Goal: Task Accomplishment & Management: Manage account settings

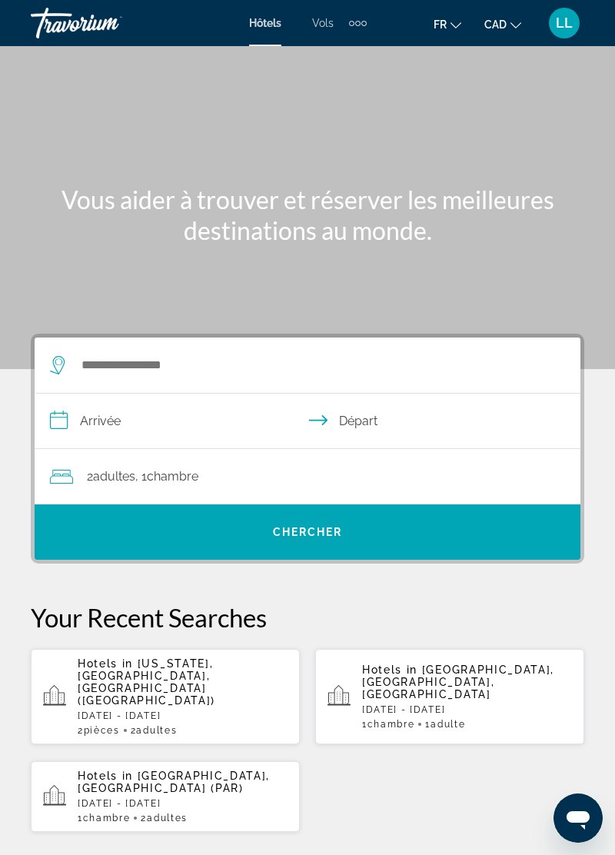
click at [562, 30] on span "LL" at bounding box center [564, 22] width 17 height 15
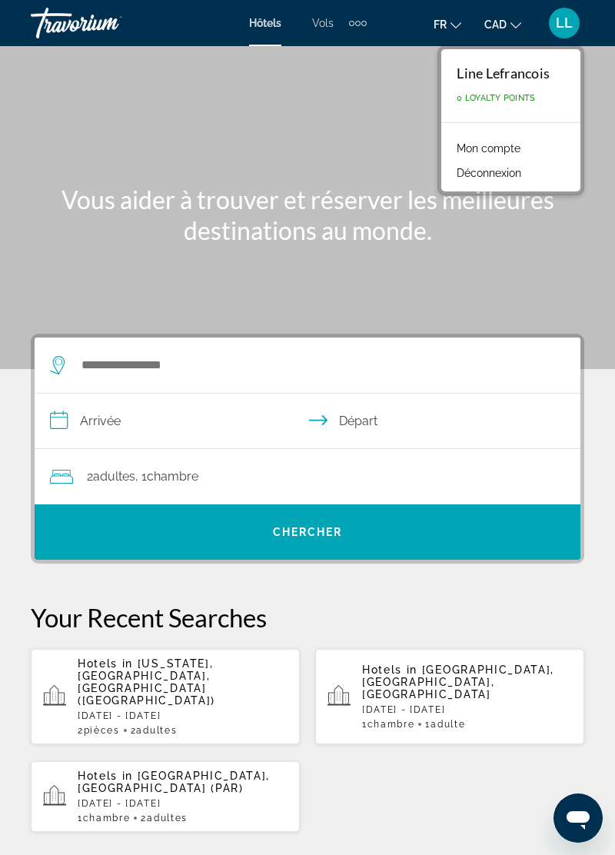
click at [519, 153] on link "Mon compte" at bounding box center [488, 148] width 79 height 20
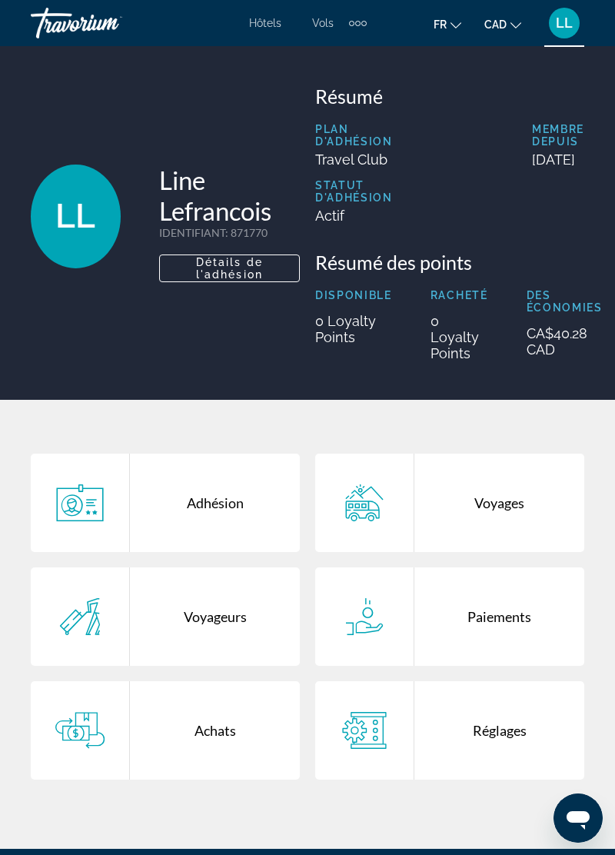
click at [212, 752] on div "Achats" at bounding box center [215, 730] width 170 height 98
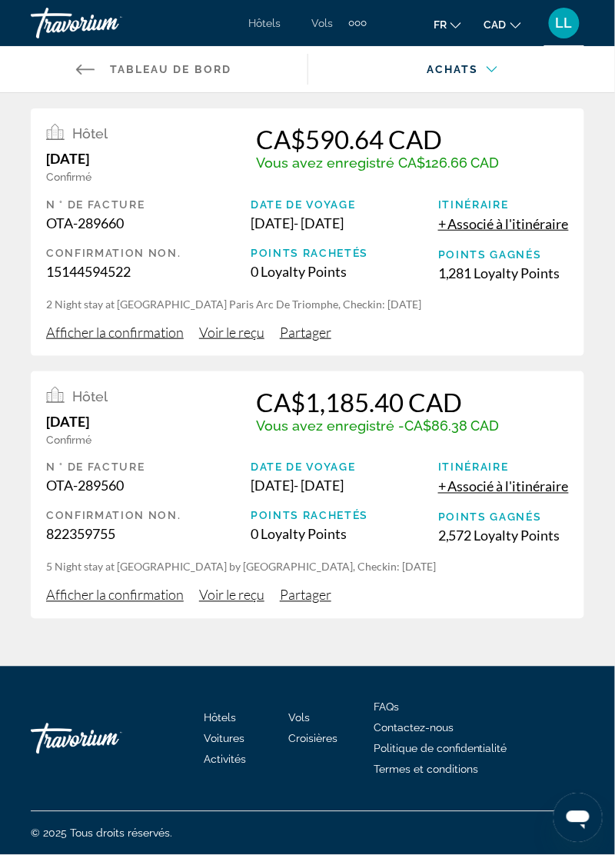
click at [151, 602] on span "Afficher la confirmation" at bounding box center [115, 594] width 138 height 17
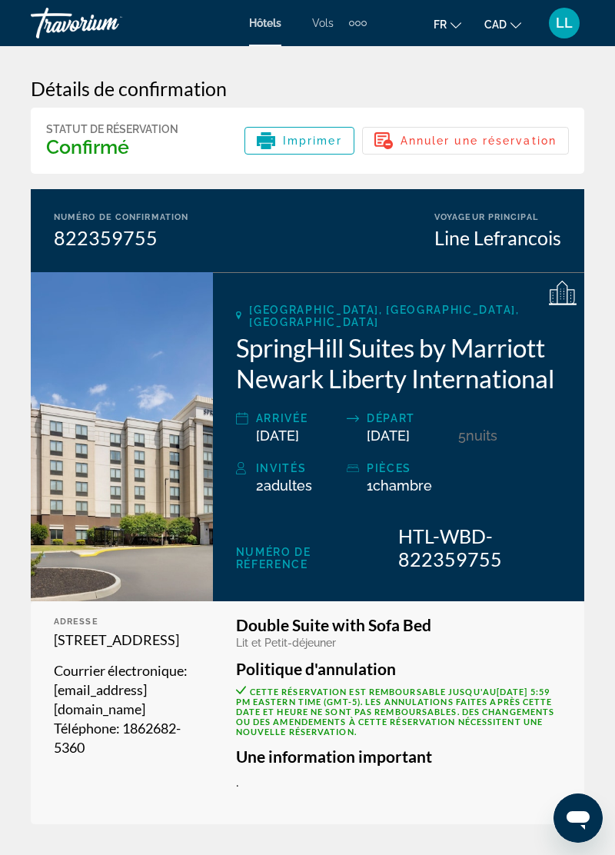
click at [570, 30] on span "LL" at bounding box center [564, 22] width 17 height 15
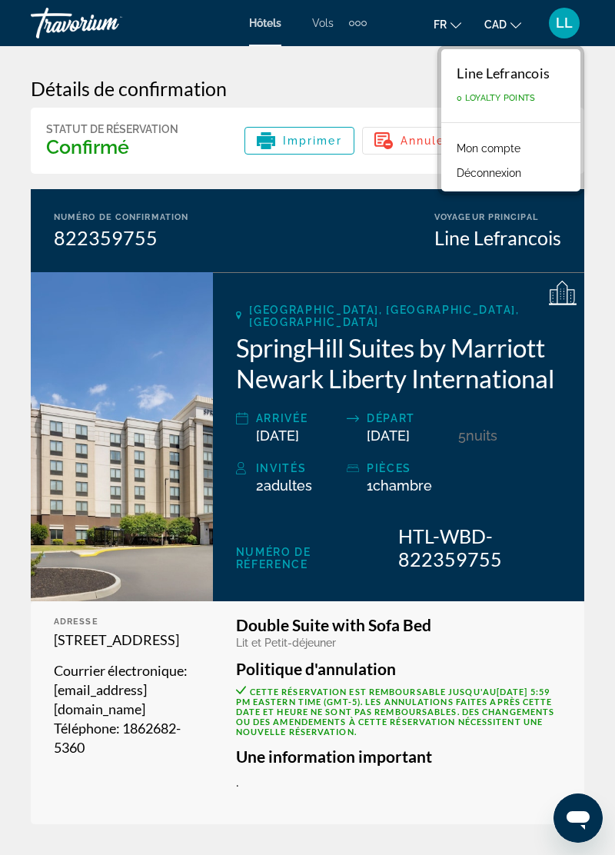
click at [573, 544] on div "[GEOGRAPHIC_DATA], [GEOGRAPHIC_DATA], [GEOGRAPHIC_DATA] SpringHill Suites by Ma…" at bounding box center [398, 436] width 371 height 329
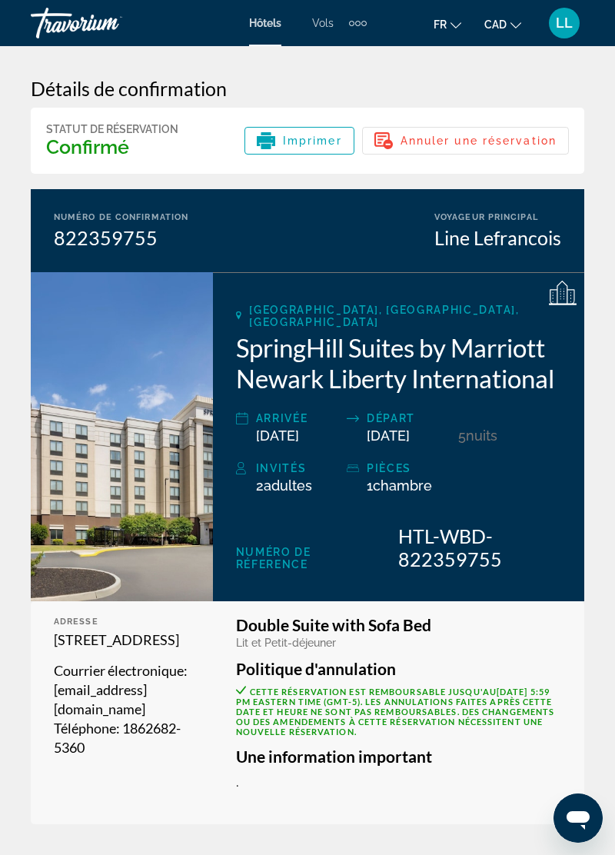
click at [567, 28] on span "LL" at bounding box center [564, 22] width 17 height 15
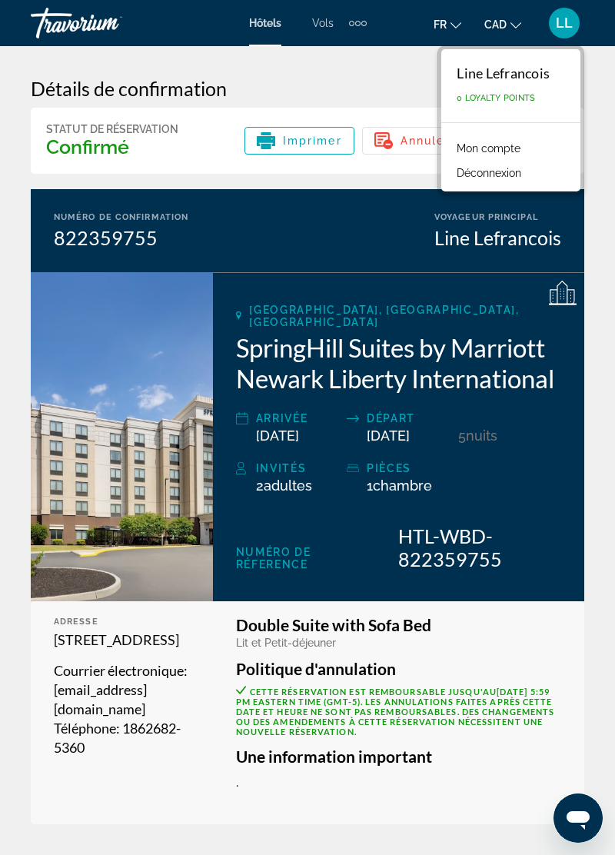
click at [526, 152] on link "Mon compte" at bounding box center [488, 148] width 79 height 20
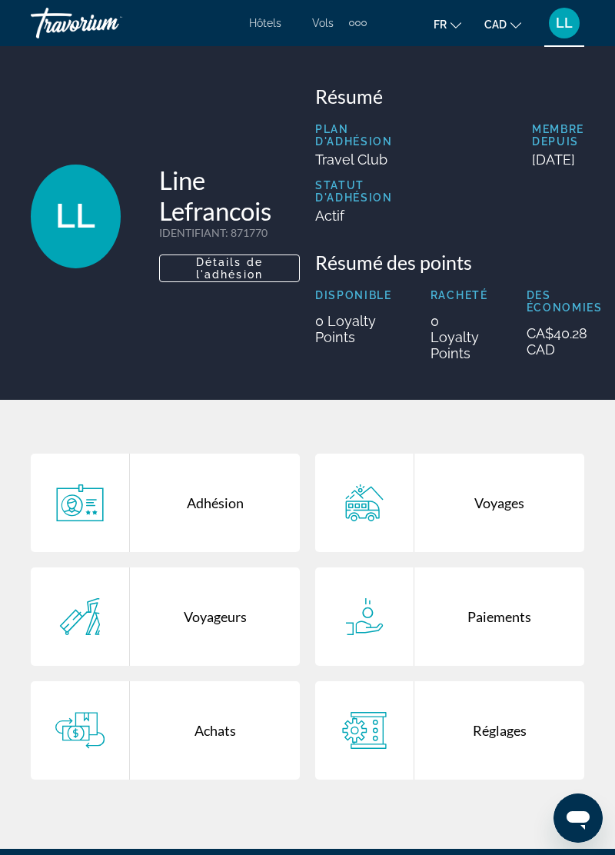
click at [221, 750] on div "Achats" at bounding box center [215, 730] width 170 height 98
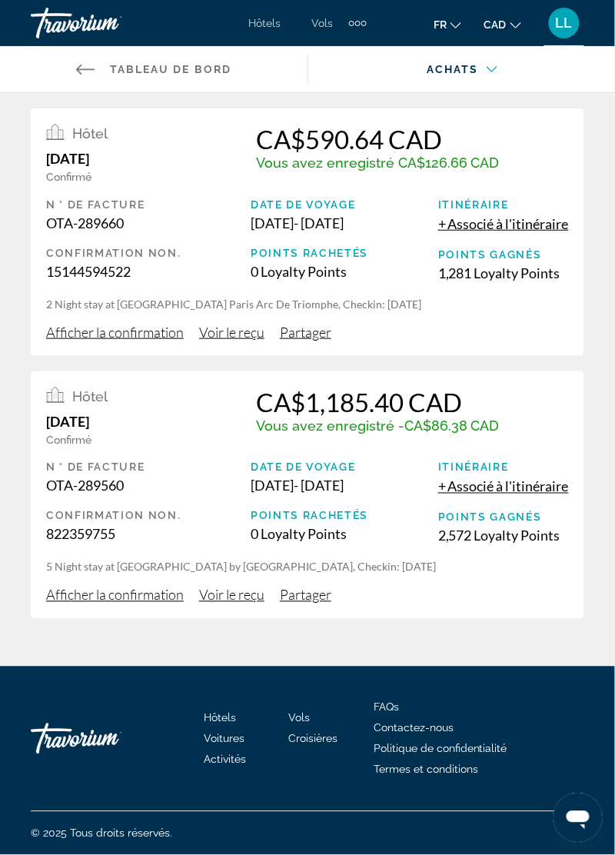
click at [143, 333] on span "Afficher la confirmation" at bounding box center [115, 332] width 138 height 17
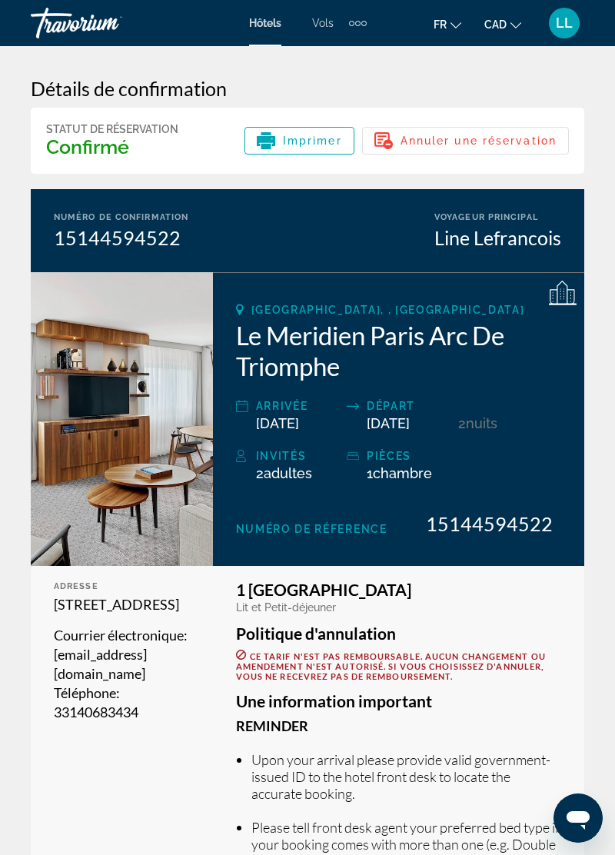
click at [566, 34] on div "LL" at bounding box center [564, 23] width 31 height 31
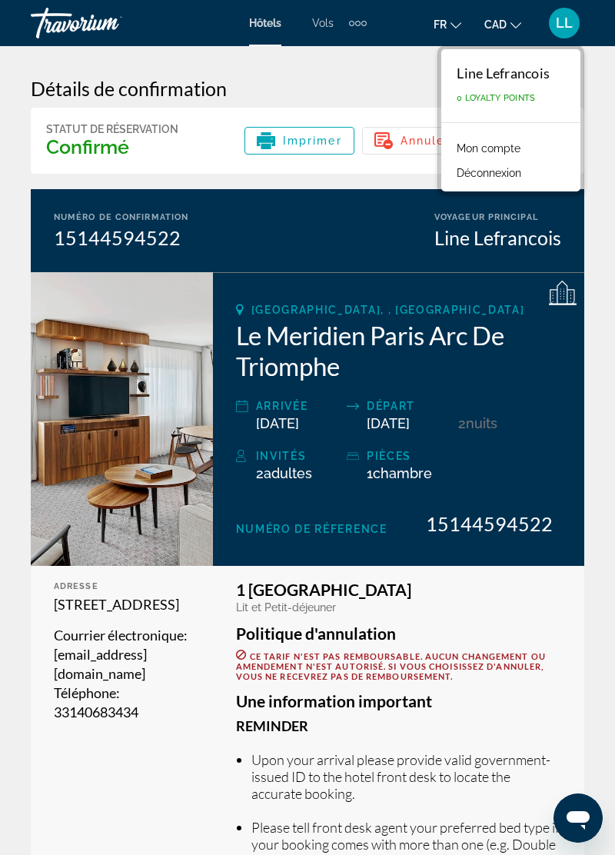
click at [521, 148] on link "Mon compte" at bounding box center [488, 148] width 79 height 20
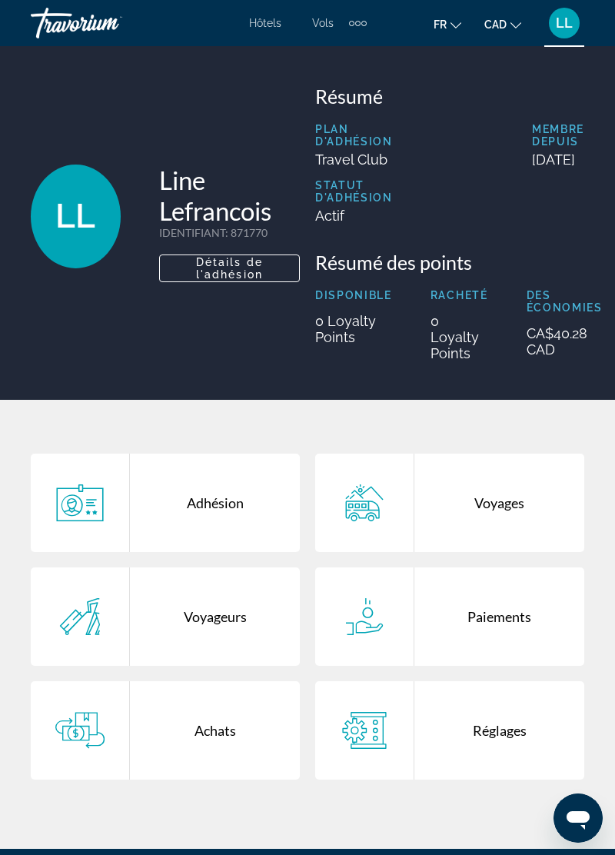
click at [237, 533] on div "Adhésion" at bounding box center [215, 502] width 170 height 98
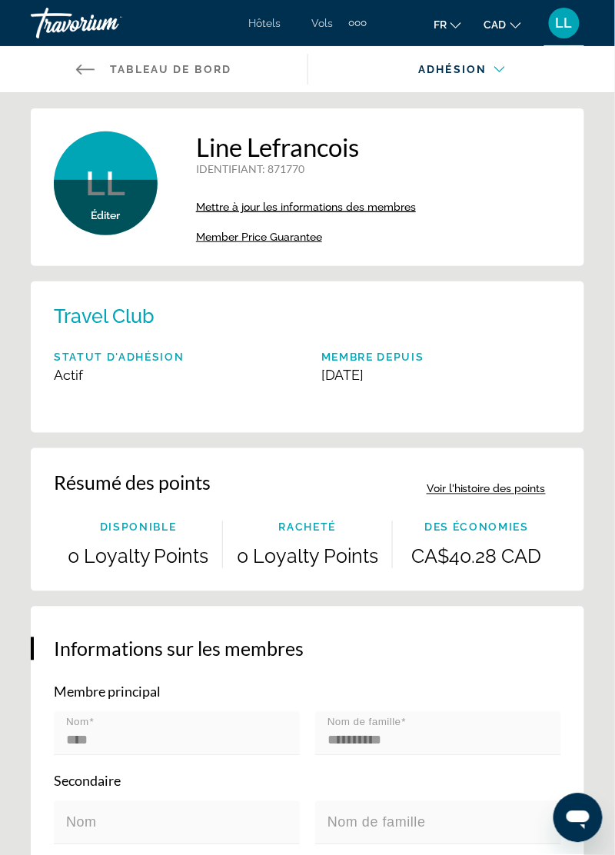
click at [507, 488] on button "Voir l'histoire des points" at bounding box center [486, 488] width 119 height 35
click at [281, 235] on span "Member Price Guarantee" at bounding box center [259, 237] width 126 height 12
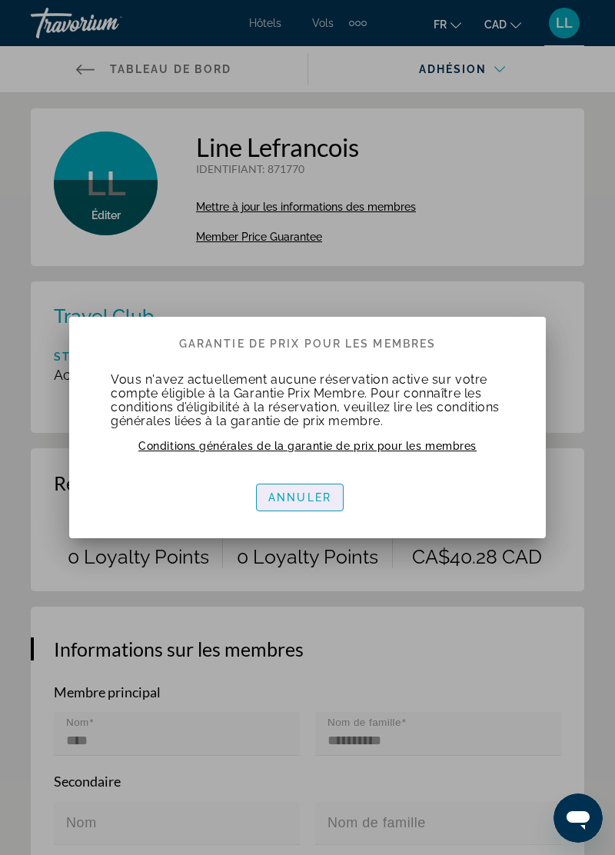
click at [321, 498] on span "Annuler" at bounding box center [299, 497] width 63 height 12
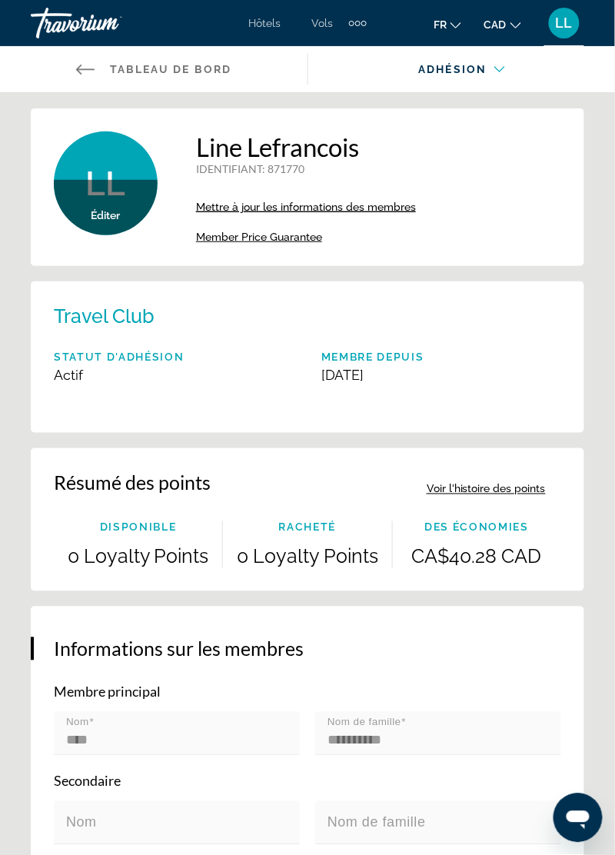
click at [564, 23] on span "LL" at bounding box center [564, 22] width 17 height 15
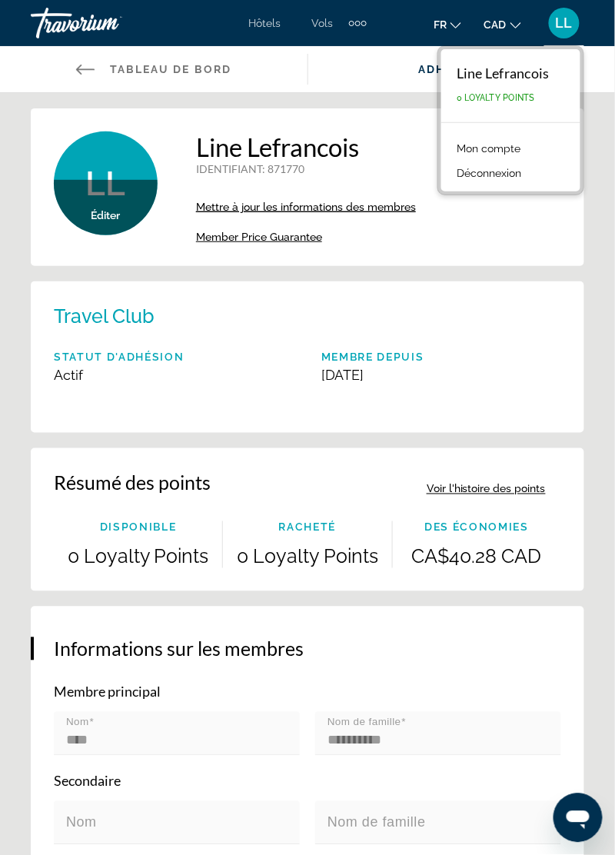
click at [579, 32] on button "LL" at bounding box center [564, 23] width 40 height 32
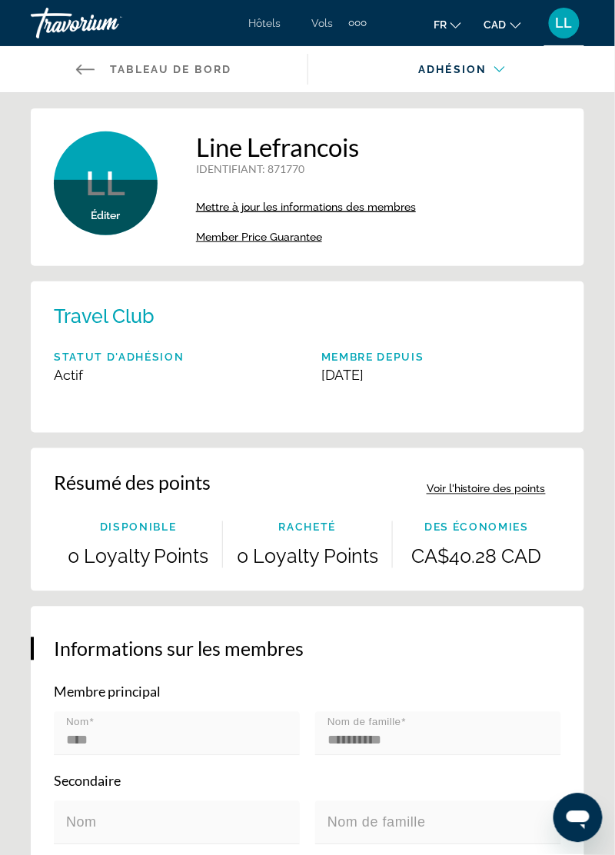
click at [569, 31] on div "LL" at bounding box center [564, 23] width 31 height 31
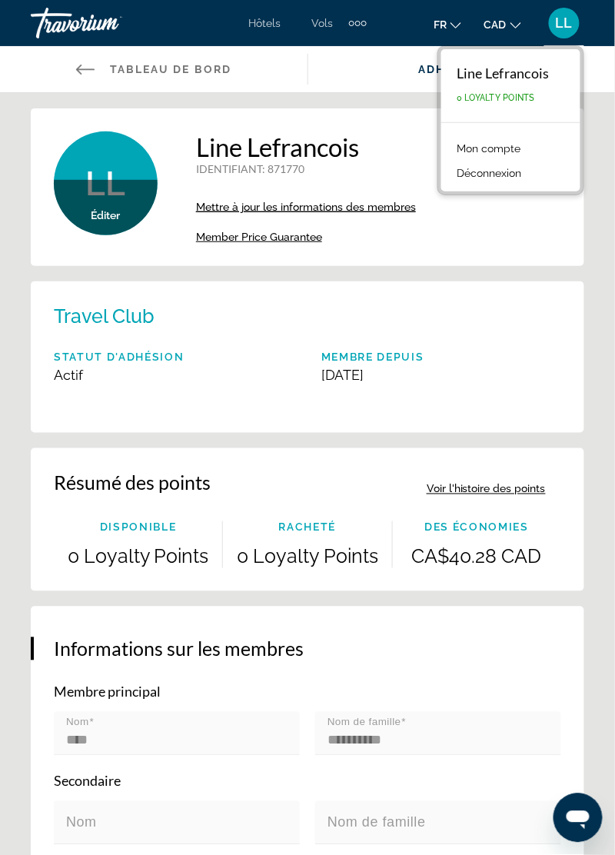
click at [520, 138] on link "Mon compte" at bounding box center [488, 148] width 79 height 20
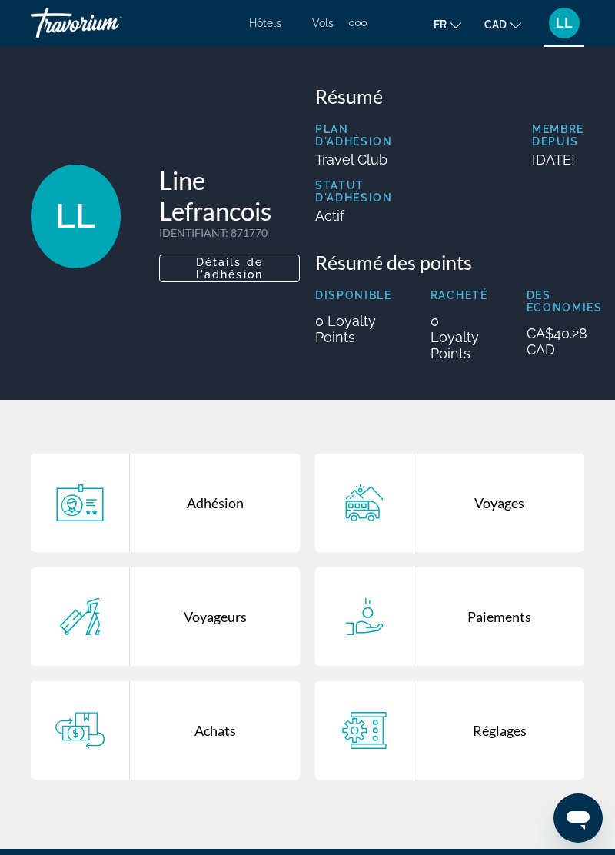
click at [512, 145] on div "Plan d'adhésion Travel Club Membre depuis [DATE] Statut d'adhésion Actif" at bounding box center [449, 179] width 269 height 112
click at [228, 747] on div "Achats" at bounding box center [215, 730] width 170 height 98
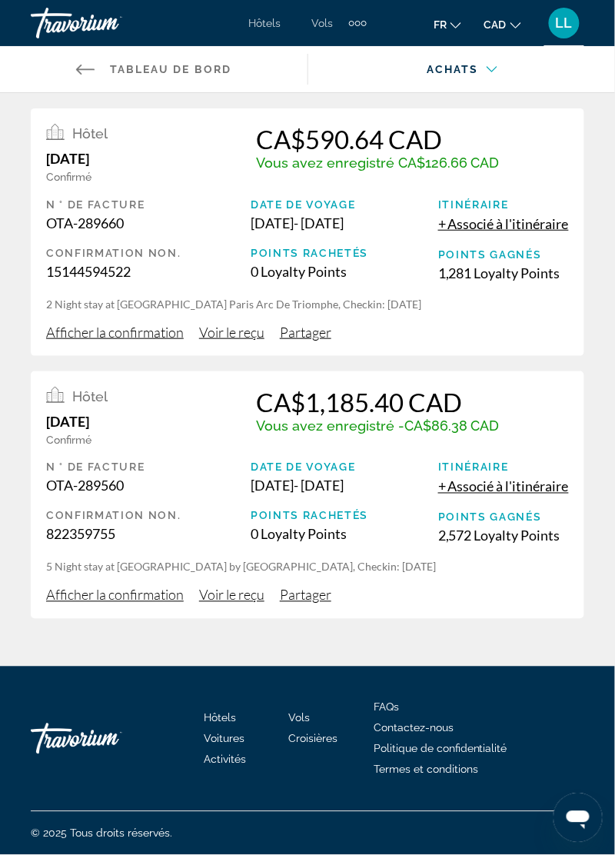
click at [144, 598] on span "Afficher la confirmation" at bounding box center [115, 594] width 138 height 17
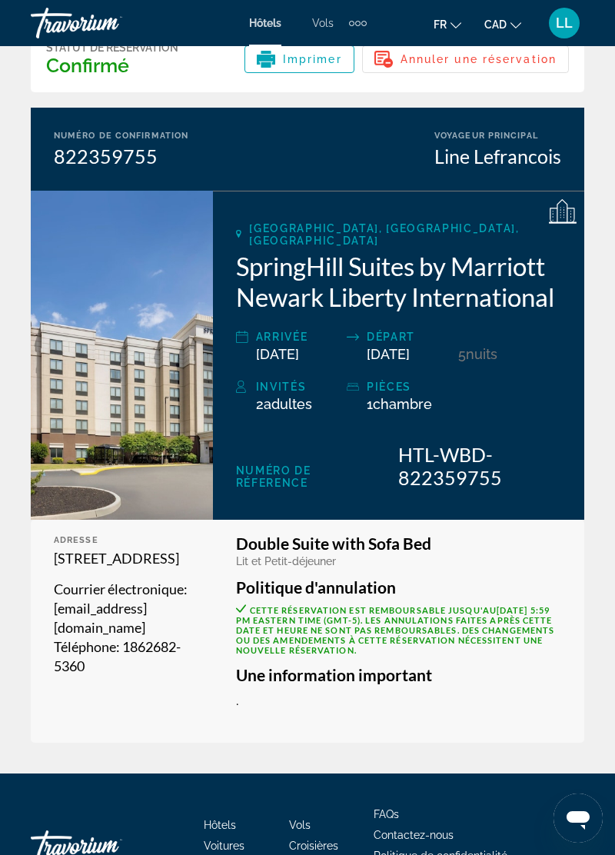
scroll to position [83, 0]
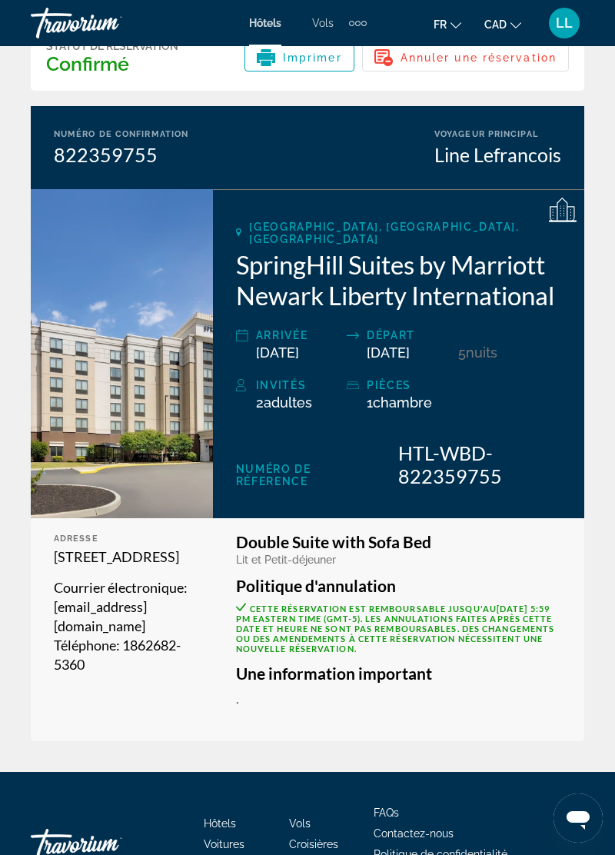
click at [576, 31] on div "LL" at bounding box center [564, 23] width 31 height 31
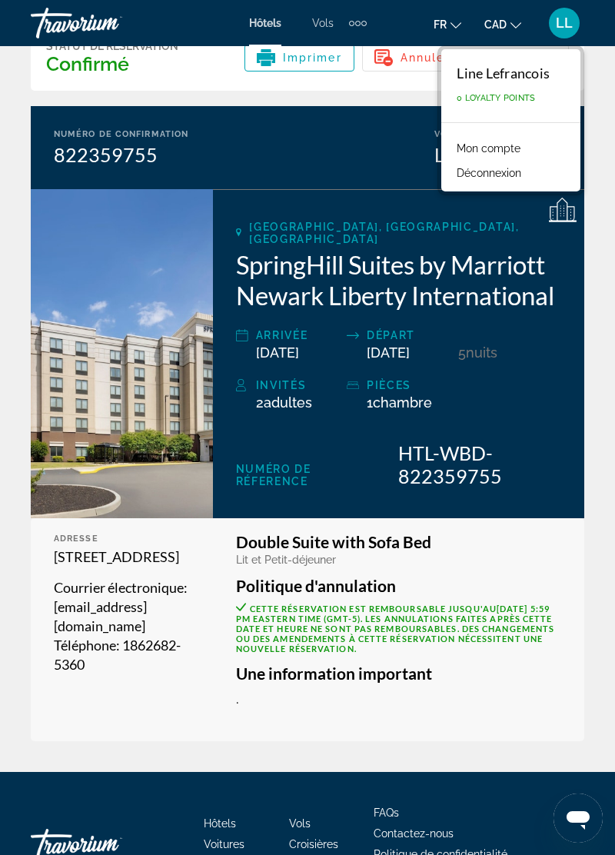
click at [513, 152] on link "Mon compte" at bounding box center [488, 148] width 79 height 20
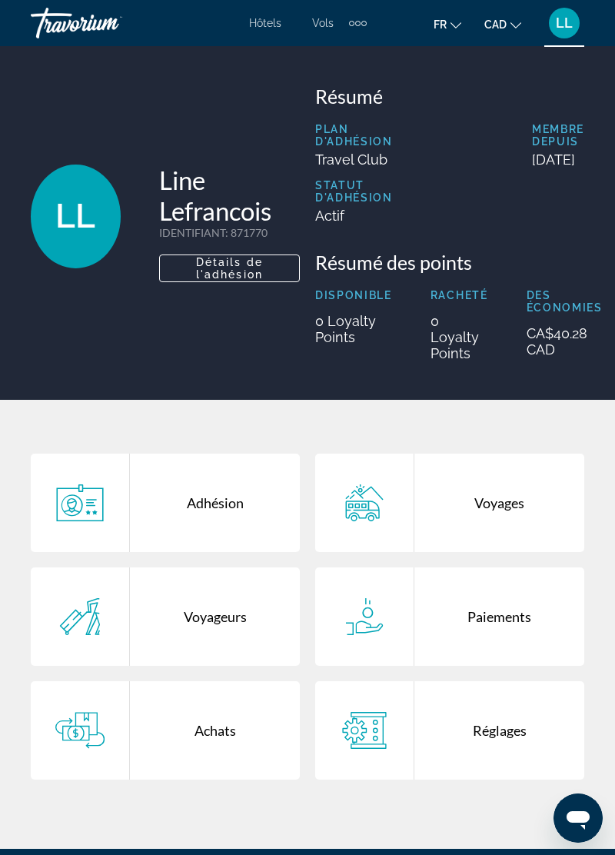
click at [227, 639] on div "Voyageurs" at bounding box center [215, 616] width 170 height 98
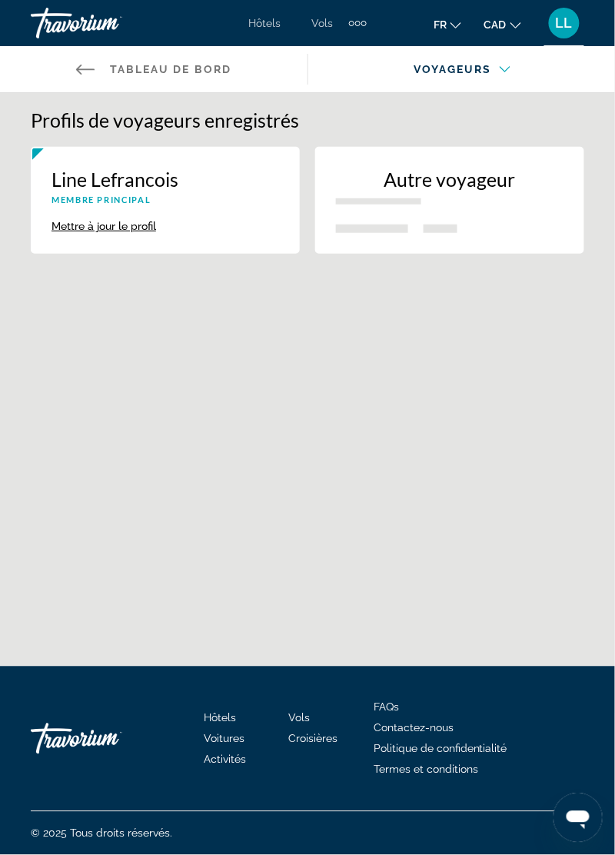
click at [576, 34] on button "LL" at bounding box center [564, 23] width 40 height 32
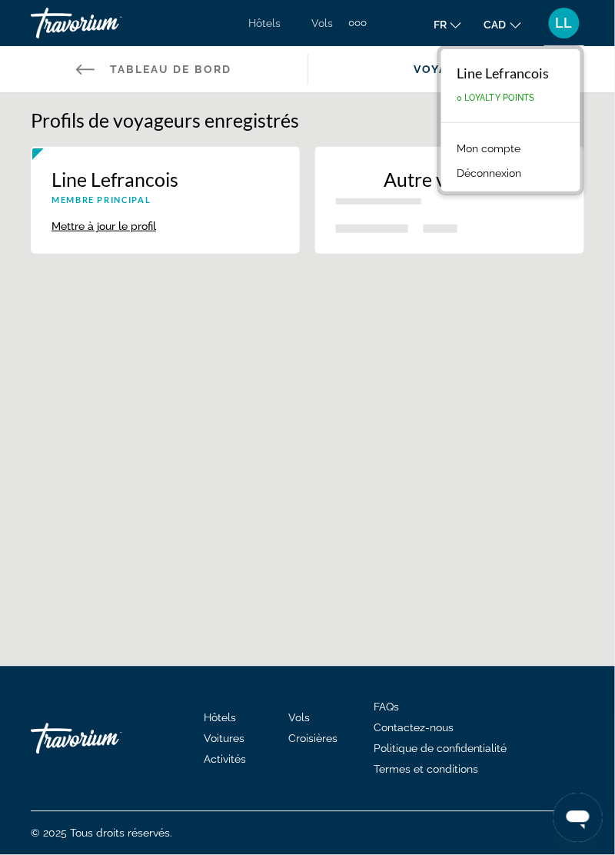
click at [516, 152] on link "Mon compte" at bounding box center [488, 148] width 79 height 20
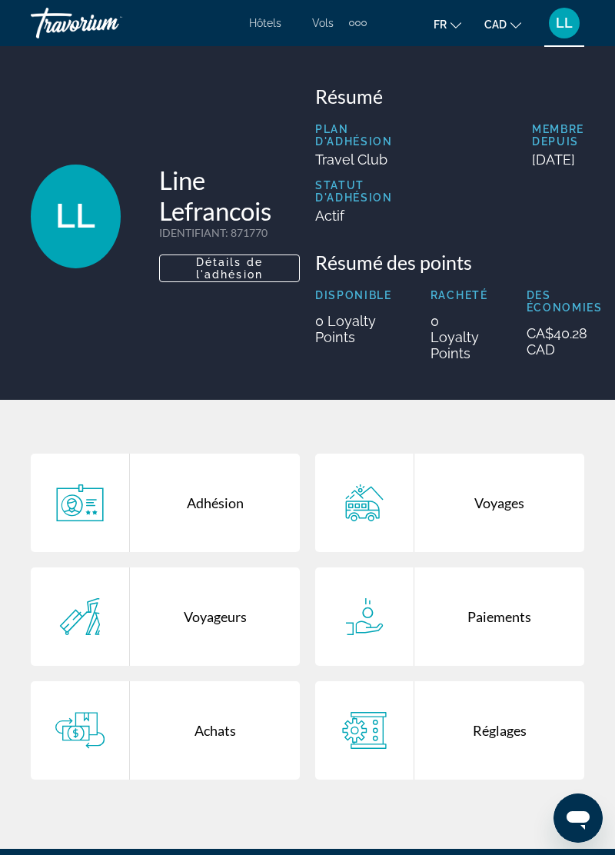
click at [537, 523] on div "Voyages" at bounding box center [499, 502] width 170 height 98
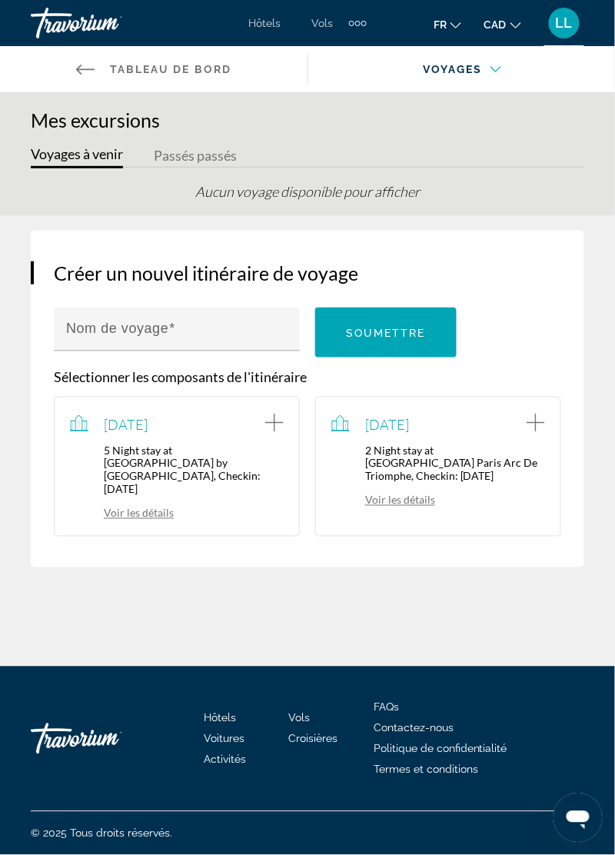
click at [563, 32] on div "LL" at bounding box center [564, 23] width 31 height 31
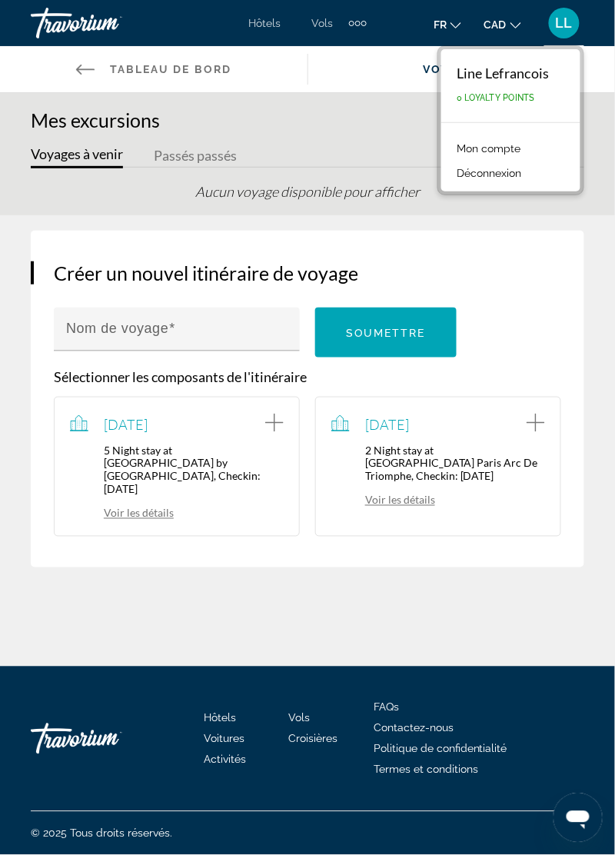
click at [523, 149] on link "Mon compte" at bounding box center [488, 148] width 79 height 20
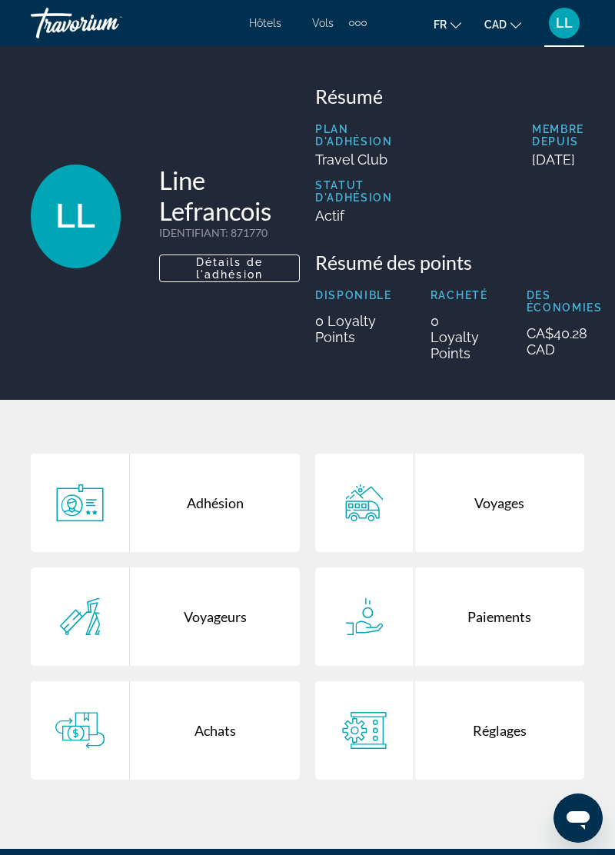
click at [525, 636] on div "Paiements" at bounding box center [499, 616] width 170 height 98
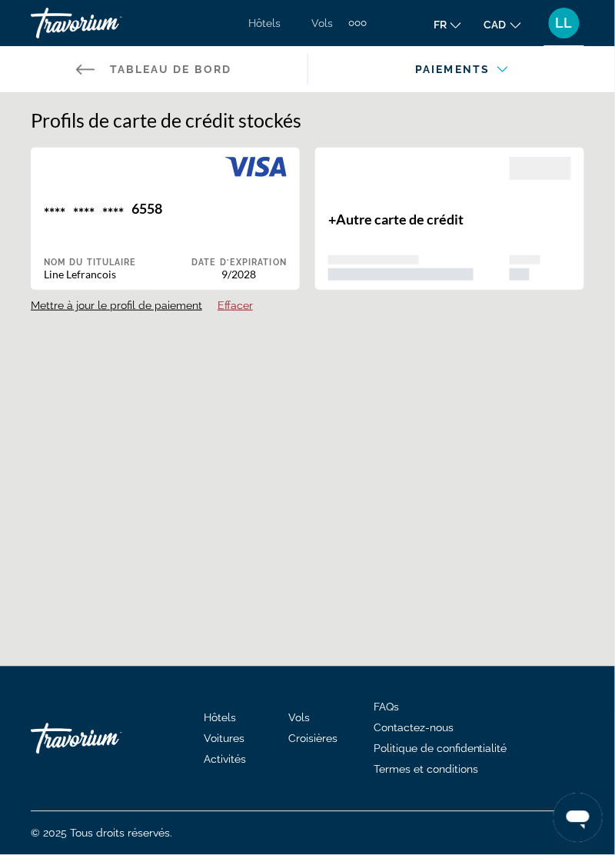
click at [567, 23] on span "LL" at bounding box center [564, 22] width 17 height 15
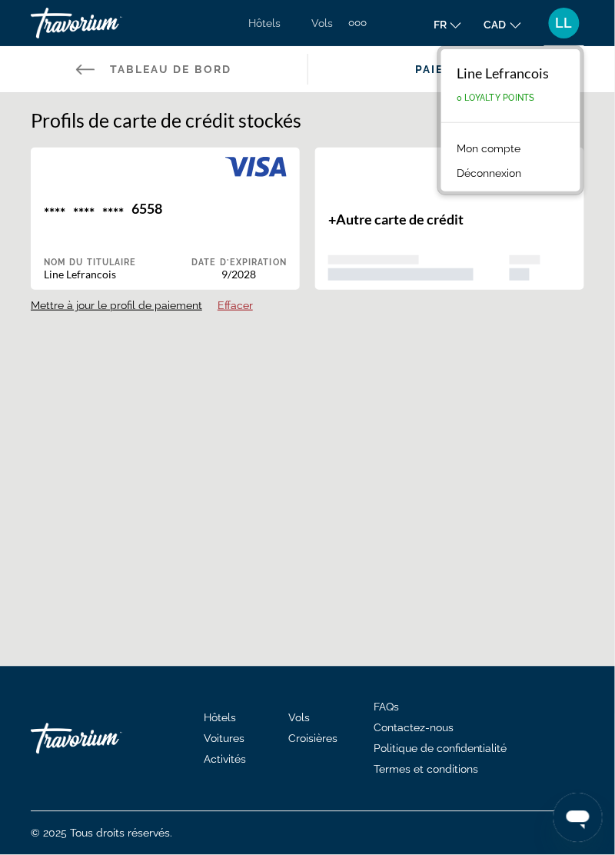
click at [526, 149] on link "Mon compte" at bounding box center [488, 148] width 79 height 20
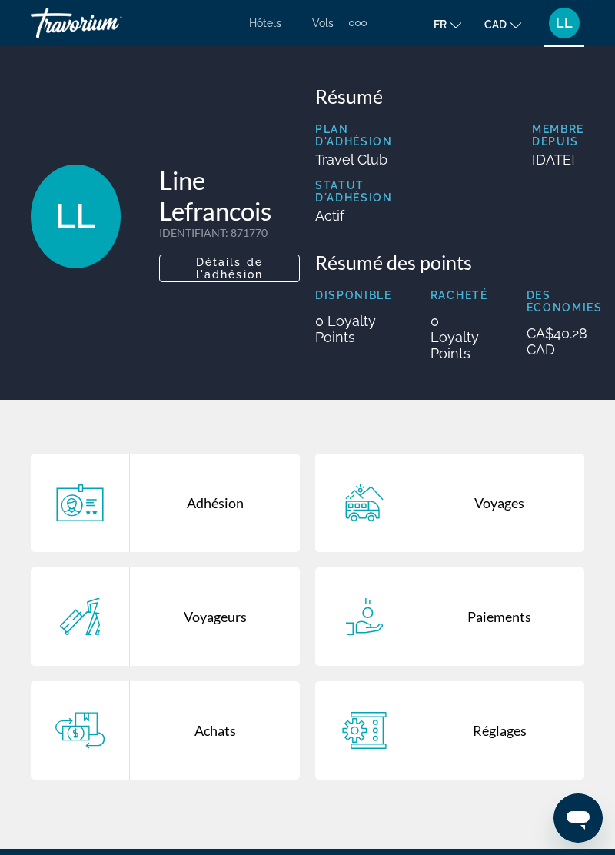
click at [524, 742] on div "Réglages" at bounding box center [499, 730] width 170 height 98
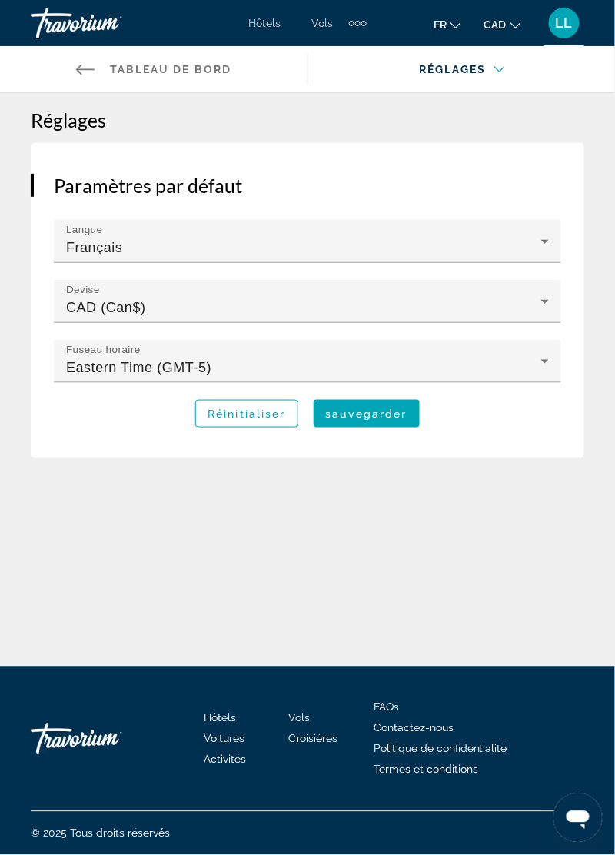
click at [567, 25] on span "LL" at bounding box center [564, 22] width 17 height 15
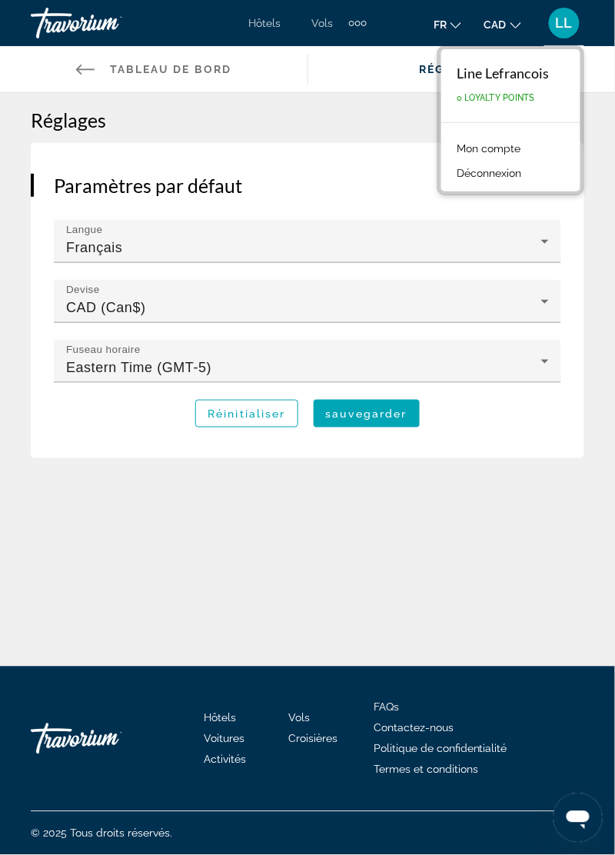
click at [510, 152] on link "Mon compte" at bounding box center [488, 148] width 79 height 20
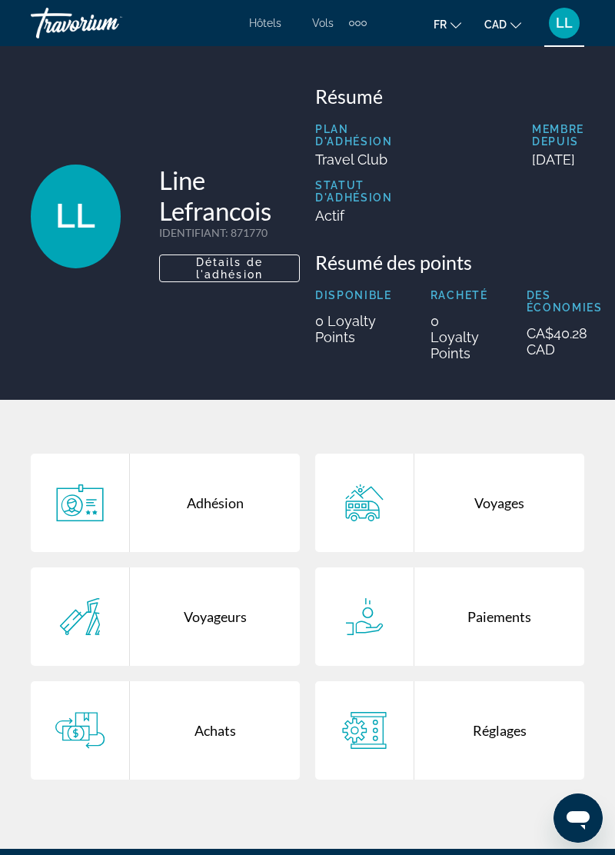
click at [224, 758] on div "Achats" at bounding box center [215, 730] width 170 height 98
click at [97, 37] on div "Travorium" at bounding box center [108, 23] width 154 height 40
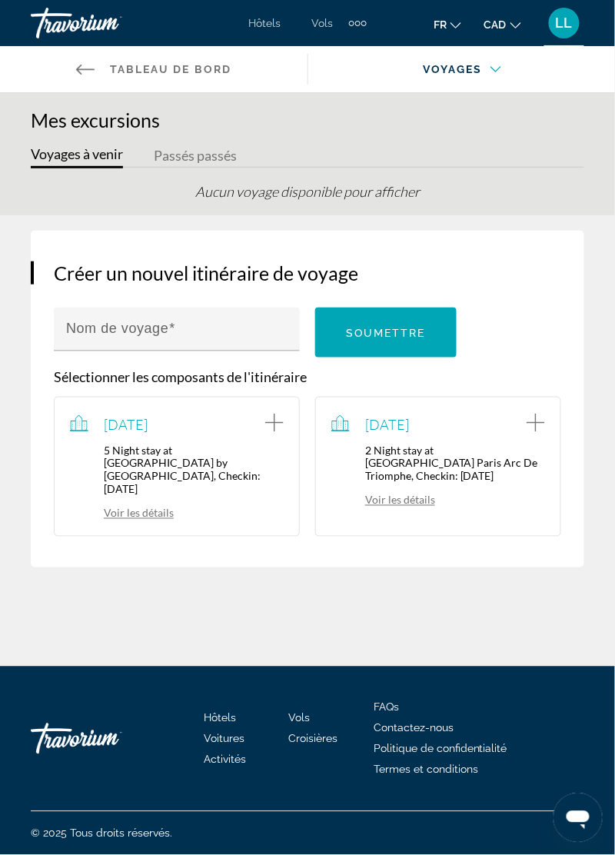
click at [562, 29] on span "LL" at bounding box center [564, 22] width 17 height 15
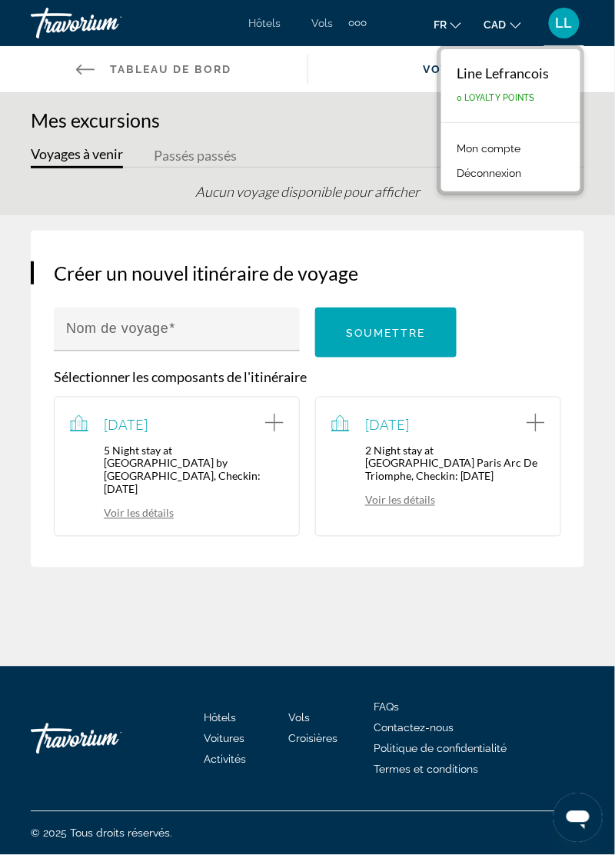
click at [517, 181] on button "Déconnexion" at bounding box center [489, 173] width 80 height 20
